Goal: Information Seeking & Learning: Learn about a topic

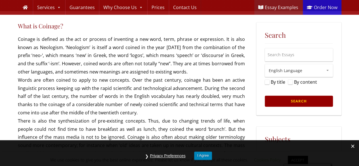
scroll to position [113, 0]
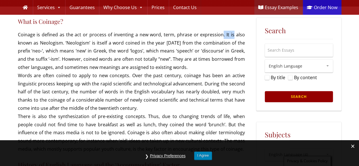
drag, startPoint x: 223, startPoint y: 34, endPoint x: 234, endPoint y: 35, distance: 10.8
click at [234, 35] on p "Coinage is defined as the act or process of inventing a new word, term, phrase …" at bounding box center [131, 92] width 227 height 123
click at [213, 31] on p "Coinage is defined as the act or process of inventing a new word, term, phrase …" at bounding box center [131, 92] width 227 height 123
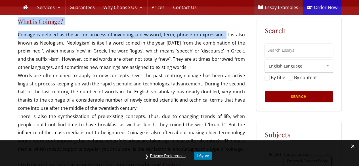
drag, startPoint x: 226, startPoint y: 34, endPoint x: 245, endPoint y: 58, distance: 29.9
drag, startPoint x: 245, startPoint y: 50, endPoint x: 221, endPoint y: 30, distance: 31.2
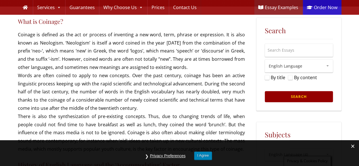
click at [242, 38] on p "Coinage is defined as the act or process of inventing a new word, term, phrase …" at bounding box center [131, 92] width 227 height 123
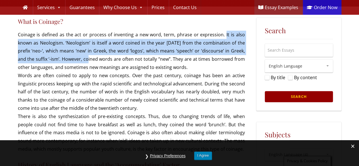
drag, startPoint x: 227, startPoint y: 35, endPoint x: 75, endPoint y: 62, distance: 154.3
click at [74, 62] on p "Coinage is defined as the act or process of inventing a new word, term, phrase …" at bounding box center [131, 92] width 227 height 123
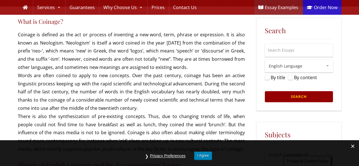
click at [86, 61] on p "Coinage is defined as the act or process of inventing a new word, term, phrase …" at bounding box center [131, 92] width 227 height 123
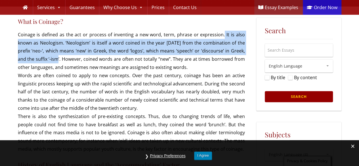
drag, startPoint x: 224, startPoint y: 33, endPoint x: 42, endPoint y: 60, distance: 184.4
click at [42, 60] on p "Coinage is defined as the act or process of inventing a new word, term, phrase …" at bounding box center [131, 92] width 227 height 123
copy p "It is also known as Neologism. ‘Neologism’ is itself a word coined in the year …"
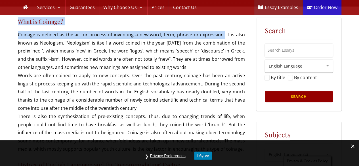
drag, startPoint x: 225, startPoint y: 35, endPoint x: 251, endPoint y: 34, distance: 25.9
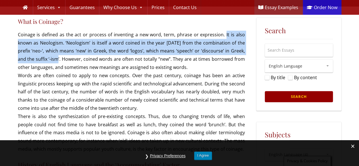
drag, startPoint x: 226, startPoint y: 34, endPoint x: 41, endPoint y: 57, distance: 186.7
click at [41, 58] on p "Coinage is defined as the act or process of inventing a new word, term, phrase …" at bounding box center [131, 92] width 227 height 123
copy p "It is also known as Neologism. ‘Neologism’ is itself a word coined in the year …"
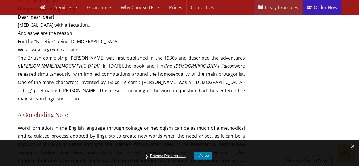
scroll to position [1532, 0]
